Goal: Navigation & Orientation: Find specific page/section

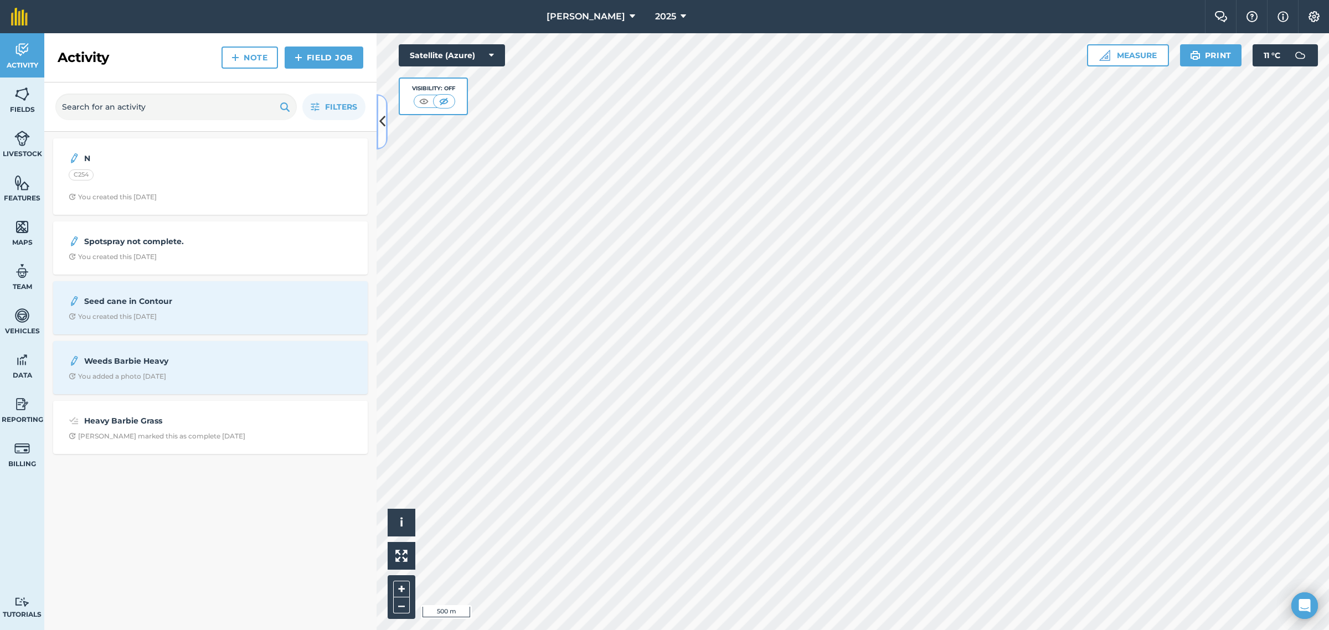
click at [380, 119] on icon at bounding box center [382, 121] width 6 height 19
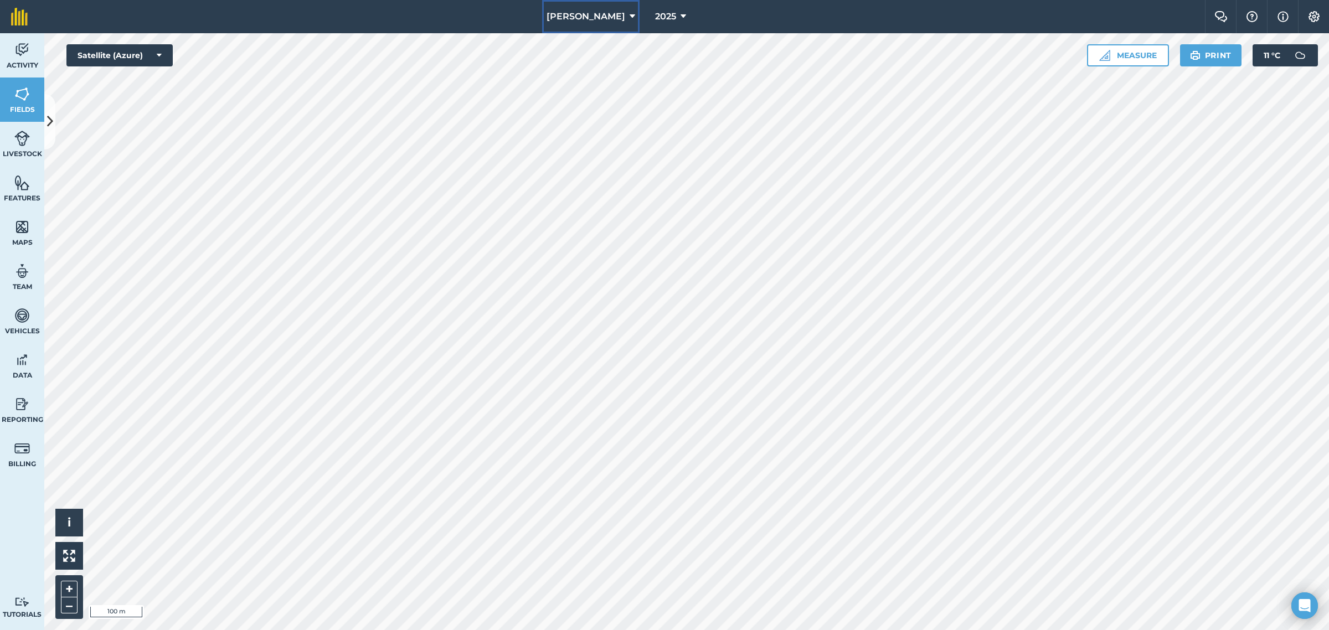
click at [610, 16] on span "[PERSON_NAME]" at bounding box center [586, 16] width 79 height 13
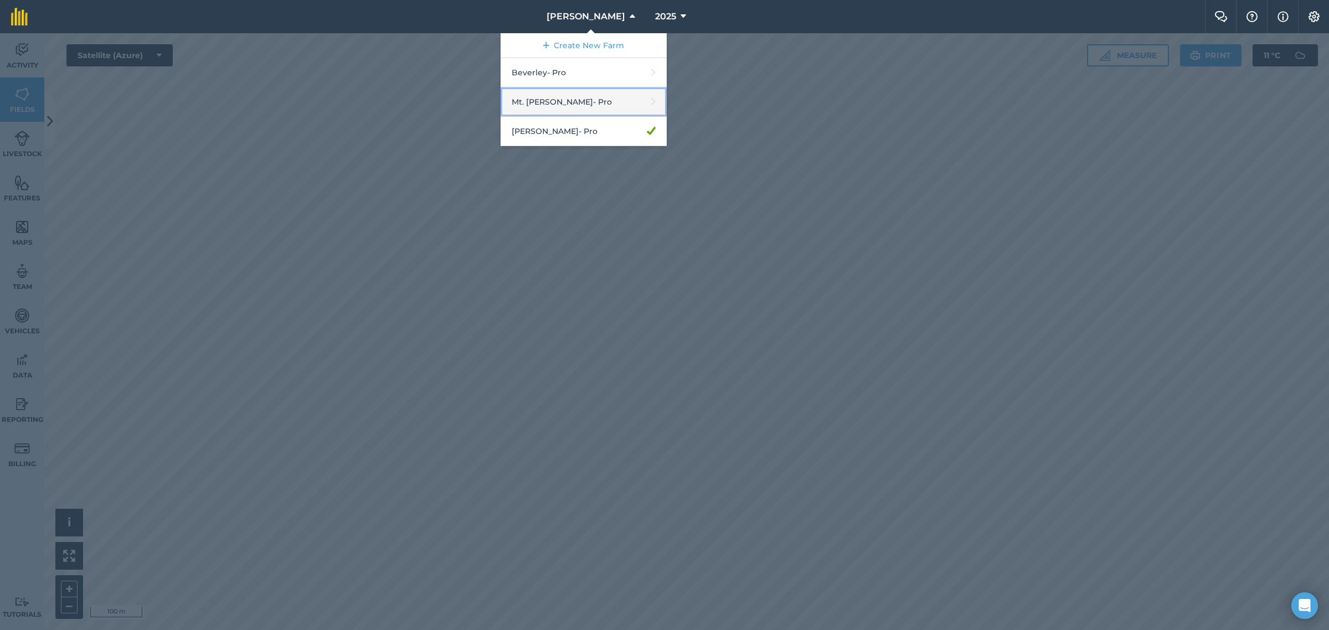
click at [555, 105] on link "Mt. [PERSON_NAME] - Pro" at bounding box center [584, 101] width 166 height 29
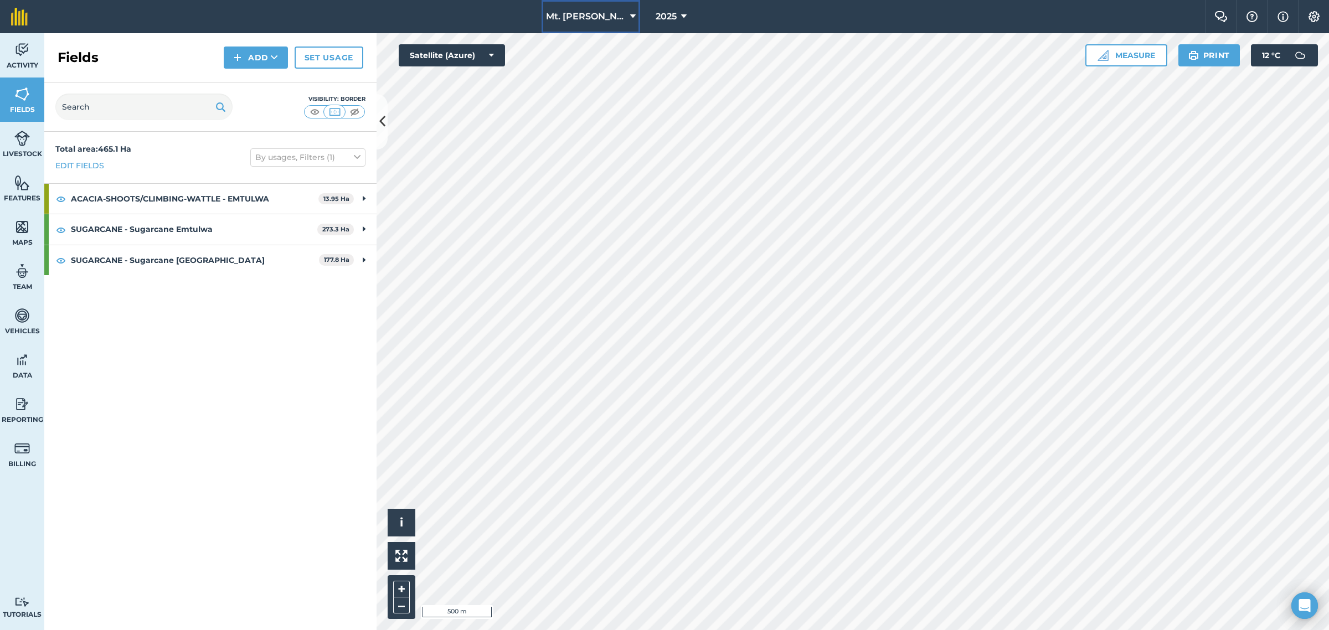
click at [593, 19] on span "Mt. [PERSON_NAME]" at bounding box center [586, 16] width 80 height 13
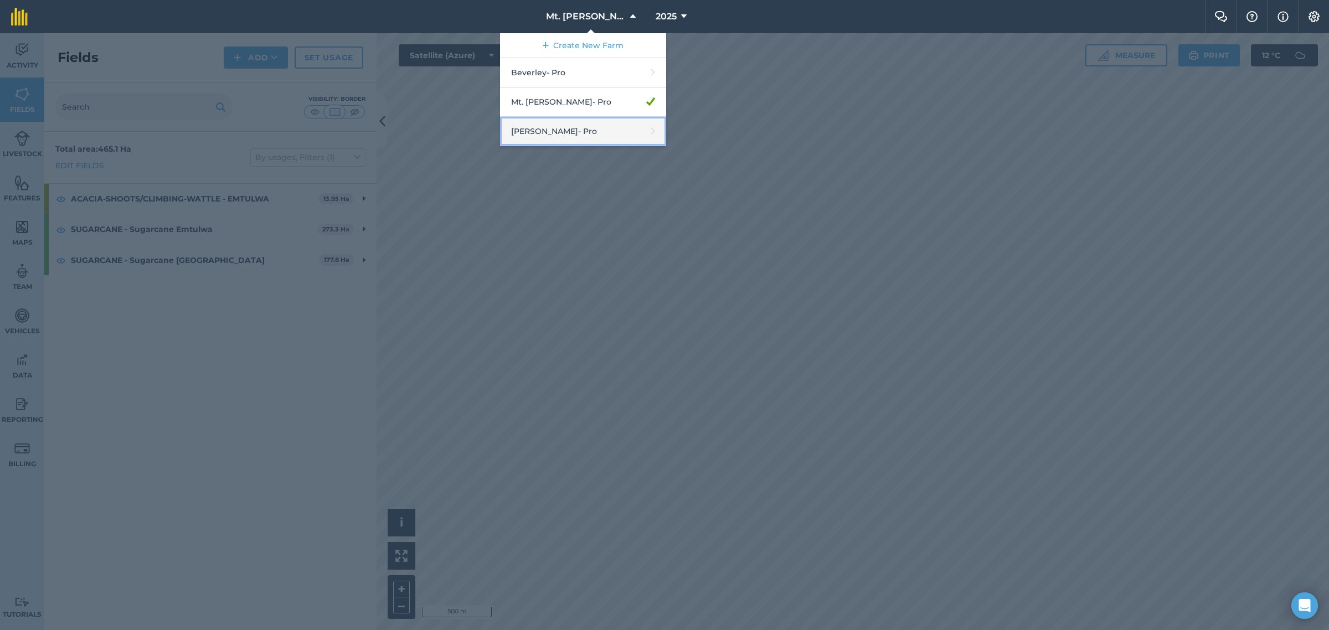
click at [564, 134] on link "[PERSON_NAME] - Pro" at bounding box center [583, 131] width 166 height 29
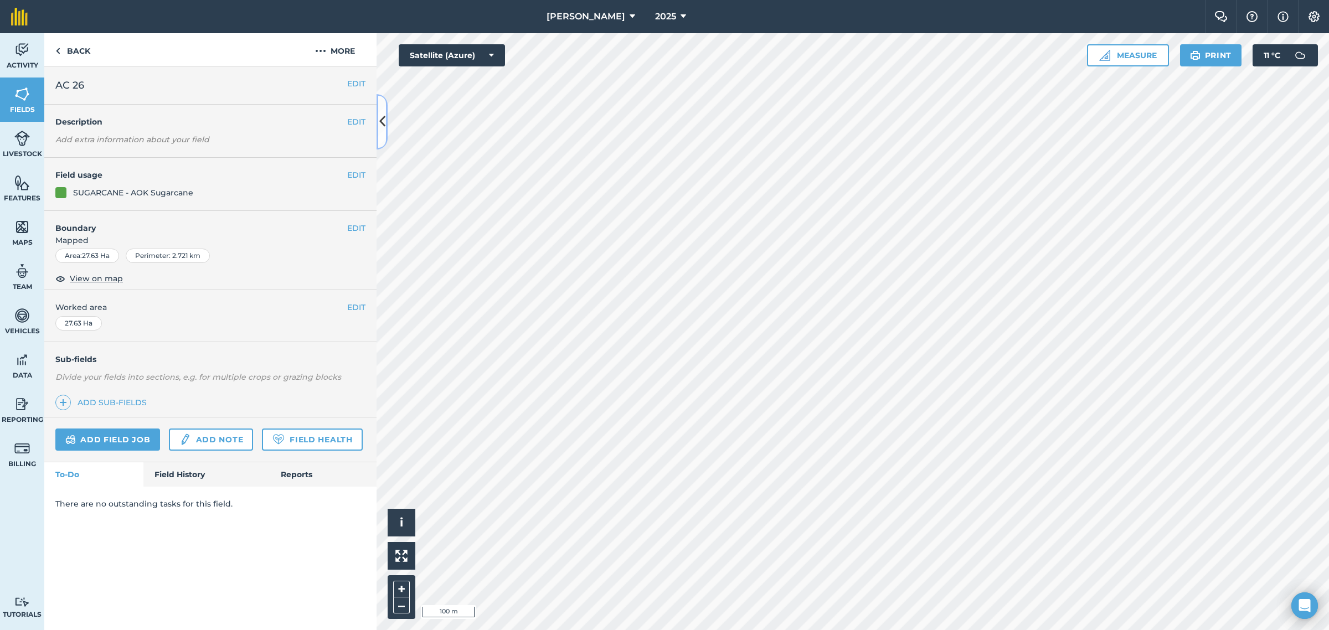
click at [383, 122] on icon at bounding box center [382, 121] width 6 height 19
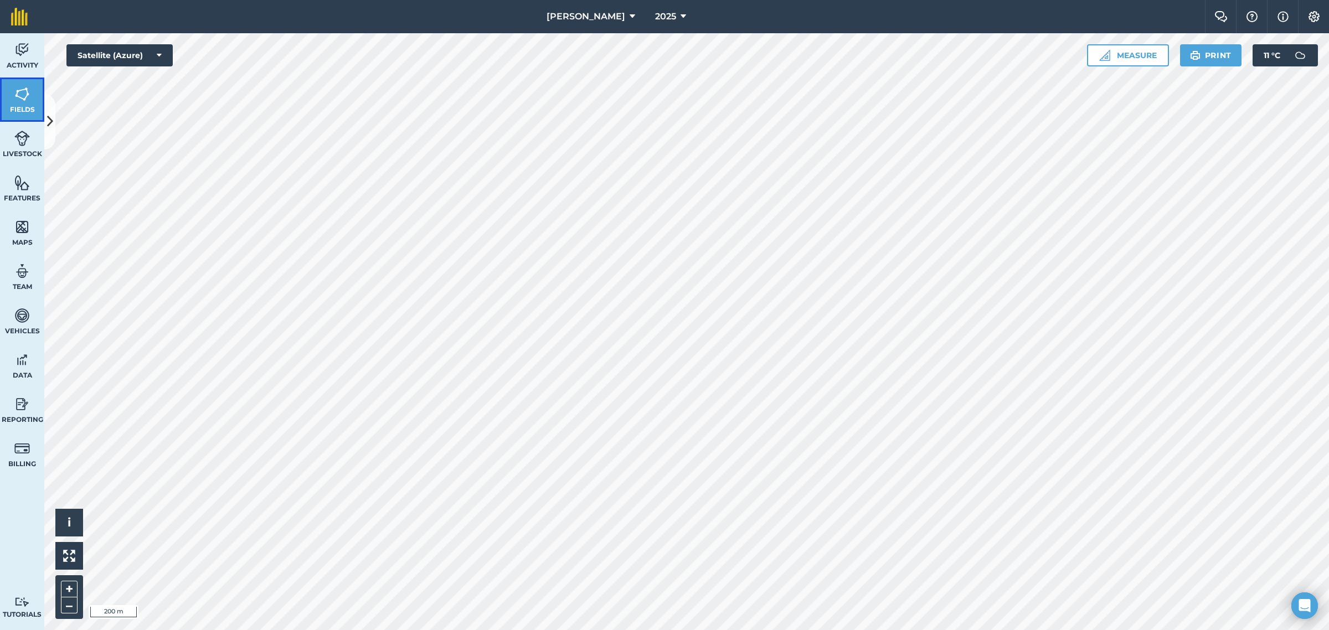
click at [25, 98] on img at bounding box center [22, 94] width 16 height 17
click at [48, 114] on icon at bounding box center [50, 121] width 6 height 19
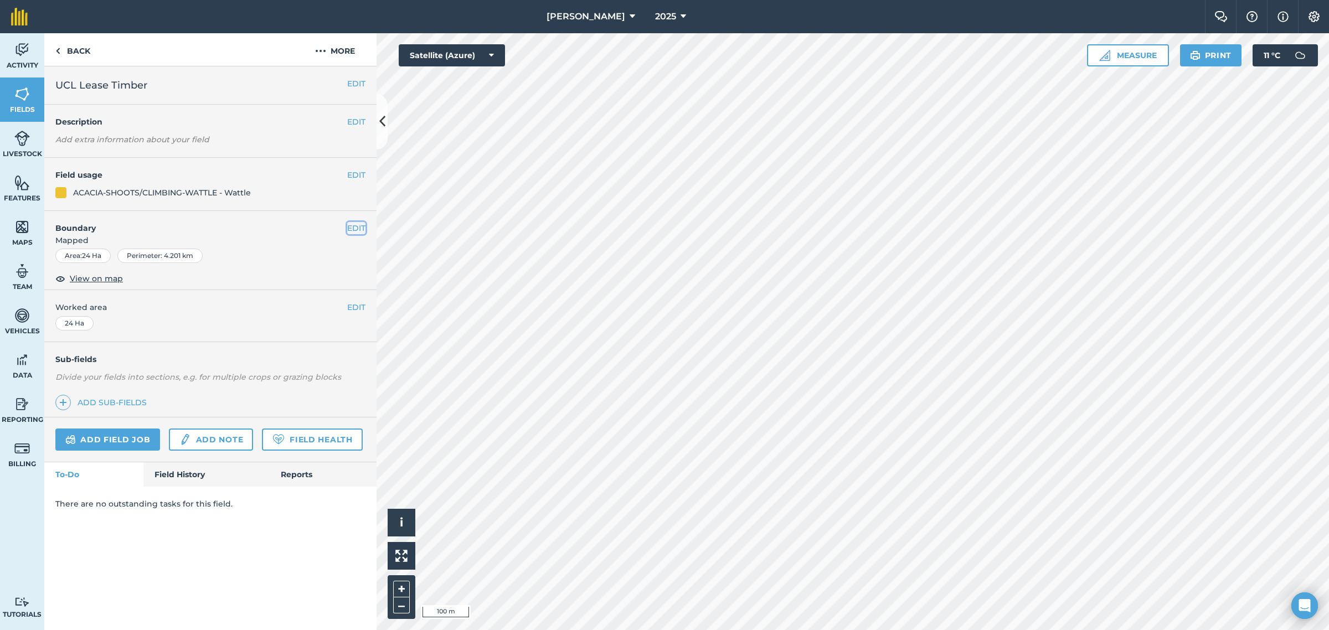
click at [356, 225] on button "EDIT" at bounding box center [356, 228] width 18 height 12
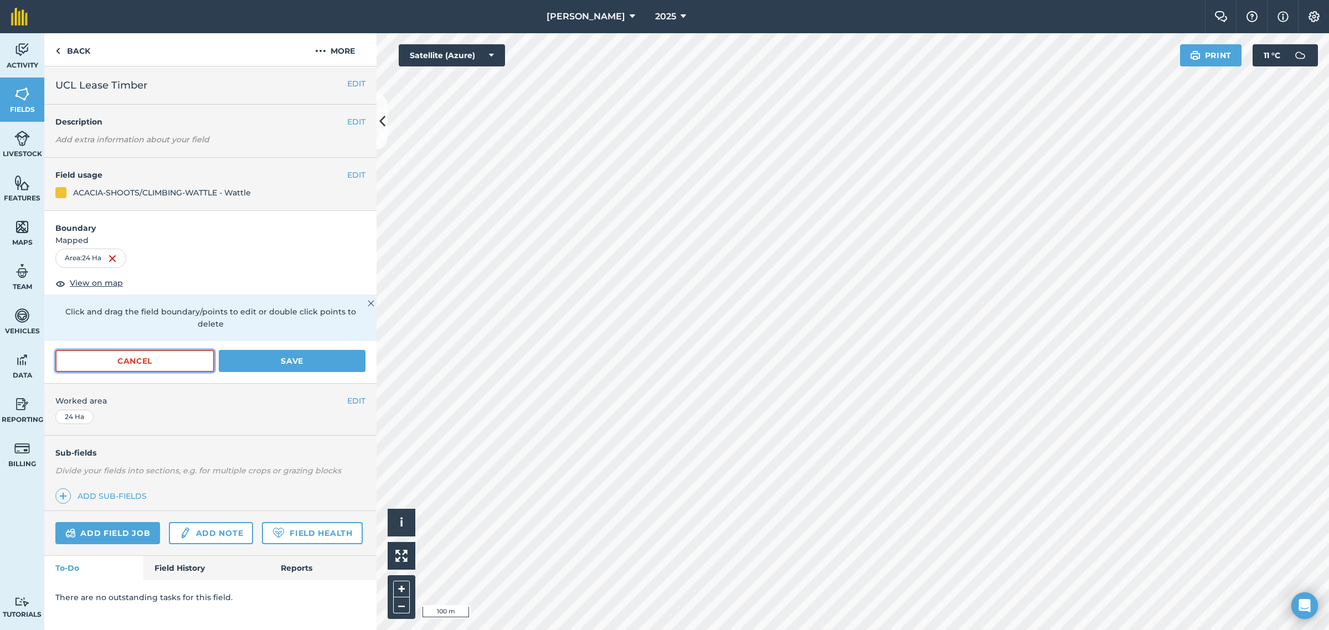
click at [141, 355] on button "Cancel" at bounding box center [134, 361] width 159 height 22
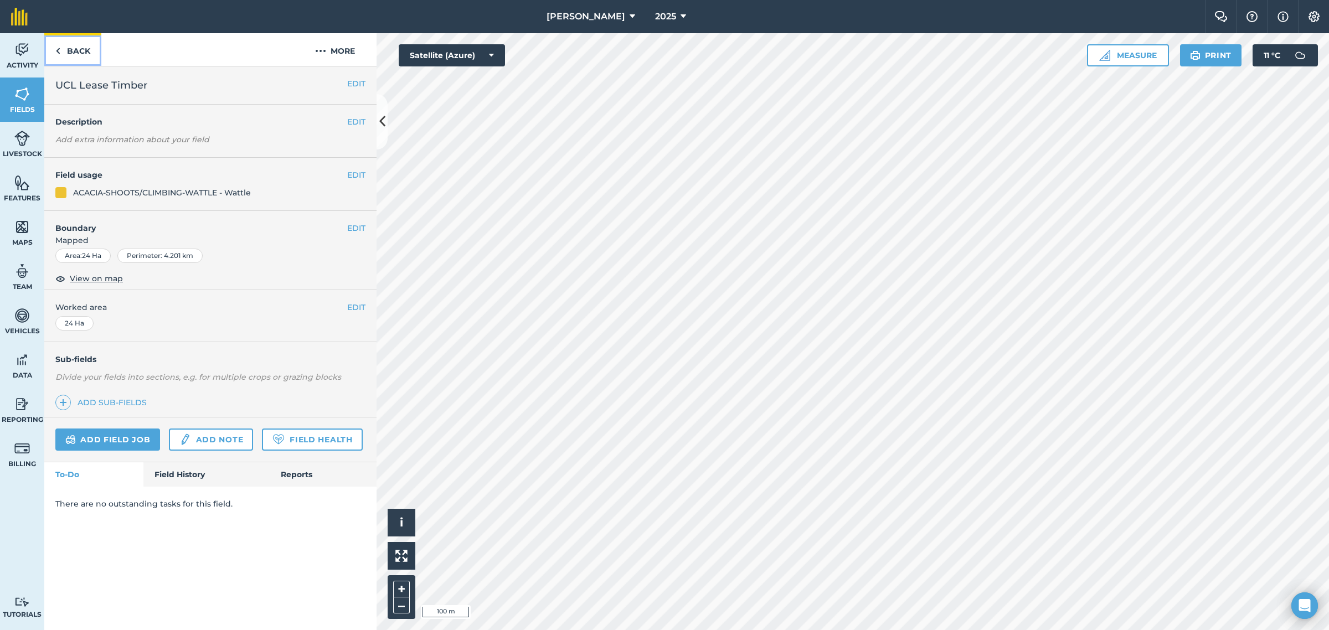
click at [71, 53] on link "Back" at bounding box center [72, 49] width 57 height 33
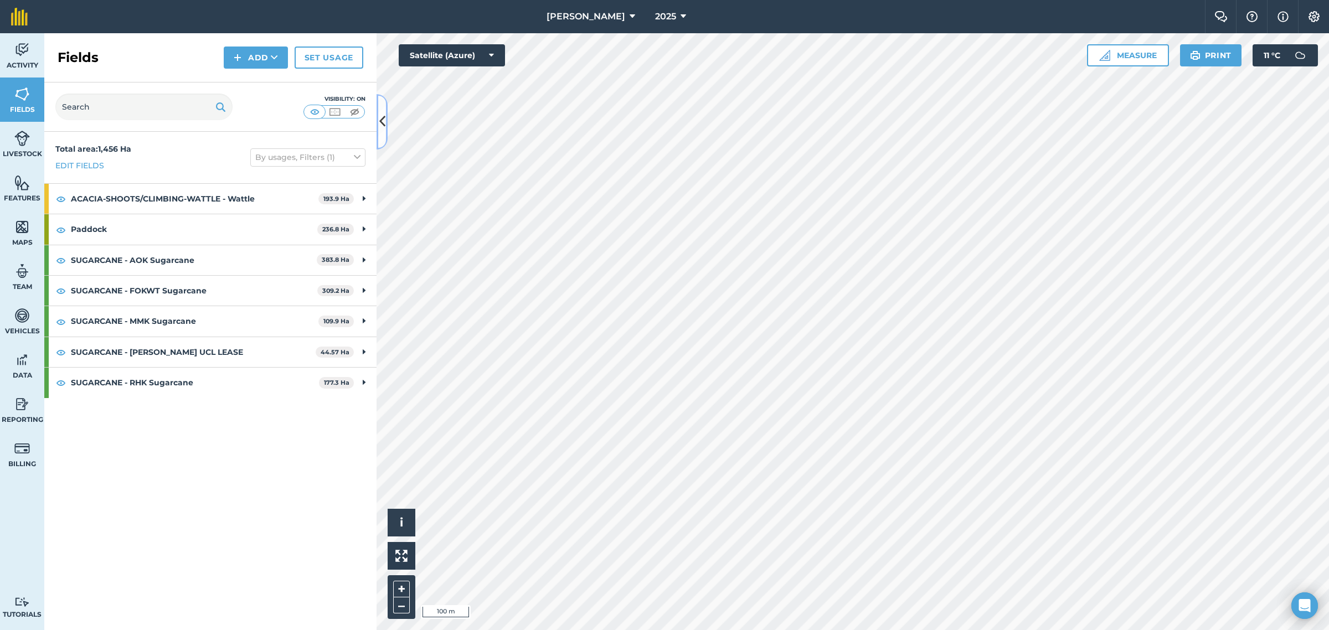
click at [385, 120] on icon at bounding box center [382, 121] width 6 height 19
